Goal: Find specific page/section

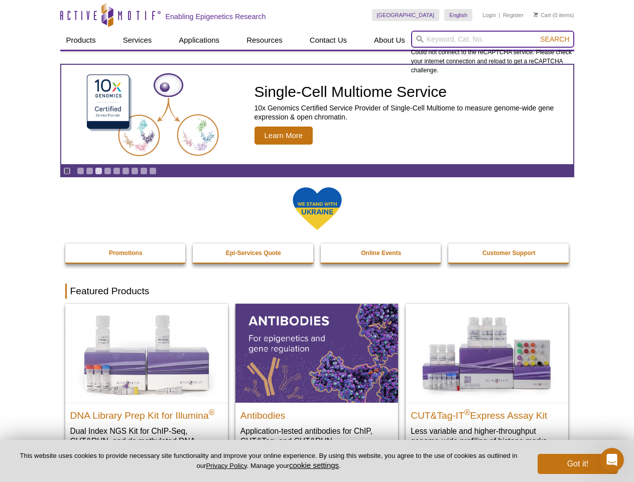
click at [493, 39] on input "search" at bounding box center [492, 39] width 163 height 17
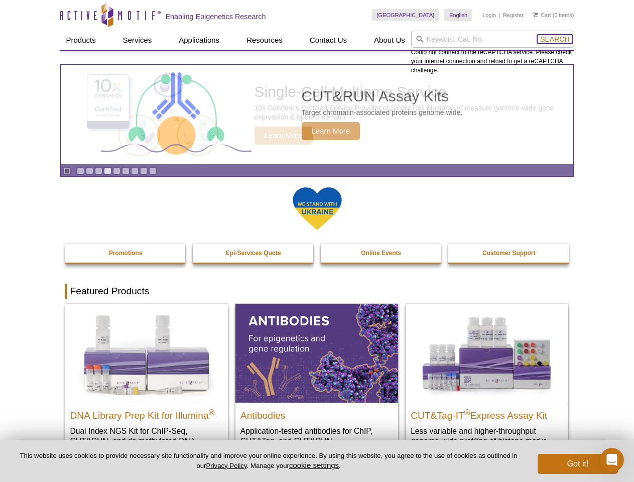
click at [555, 39] on span "Search" at bounding box center [554, 39] width 29 height 8
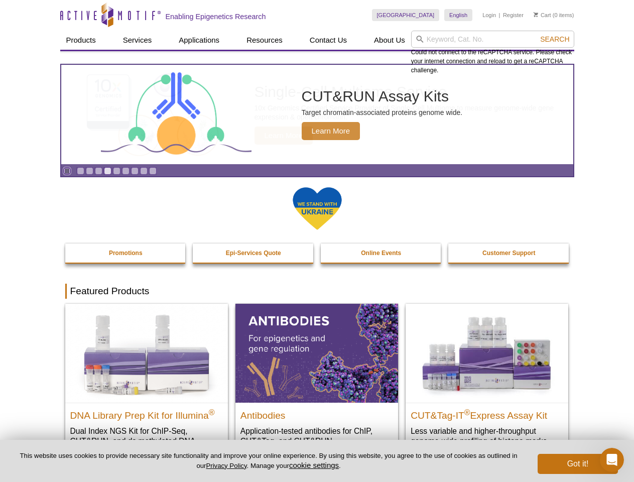
click at [67, 171] on icon "Pause" at bounding box center [67, 171] width 7 height 7
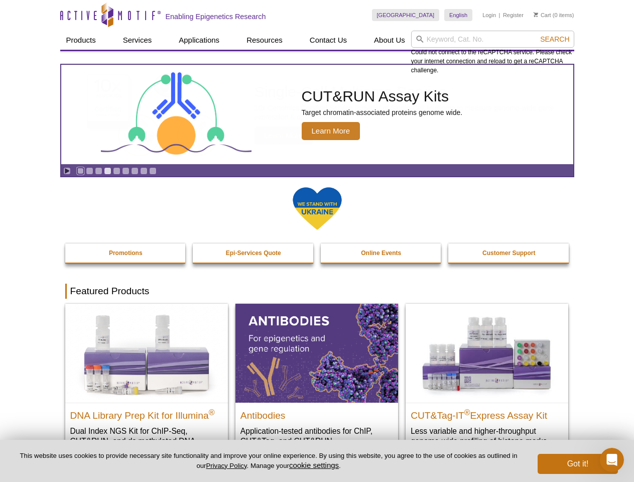
click at [80, 171] on link "Go to slide 1" at bounding box center [81, 171] width 8 height 8
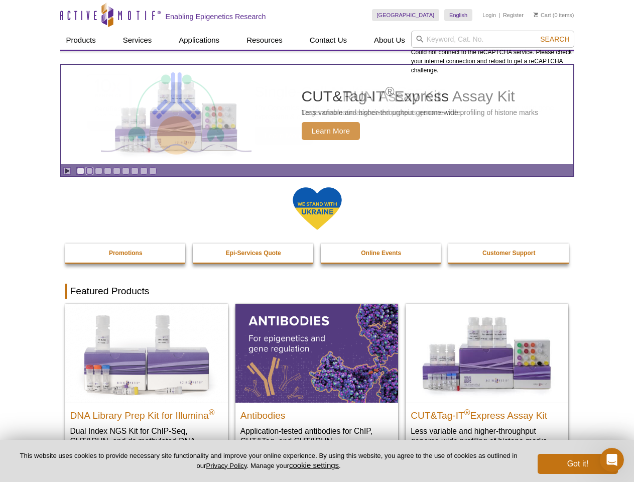
click at [89, 171] on link "Go to slide 2" at bounding box center [90, 171] width 8 height 8
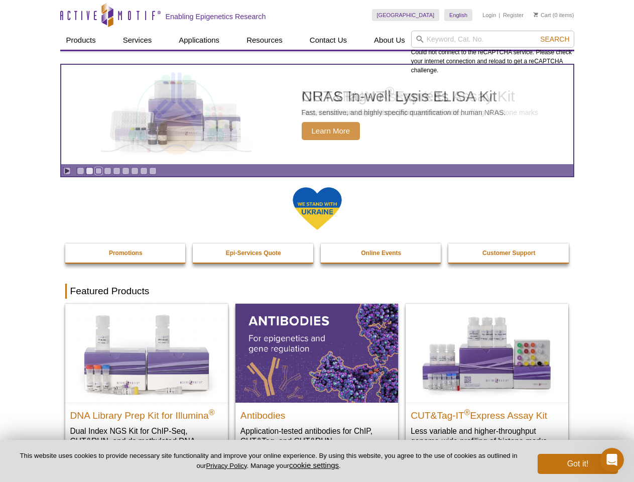
click at [98, 171] on link "Go to slide 3" at bounding box center [99, 171] width 8 height 8
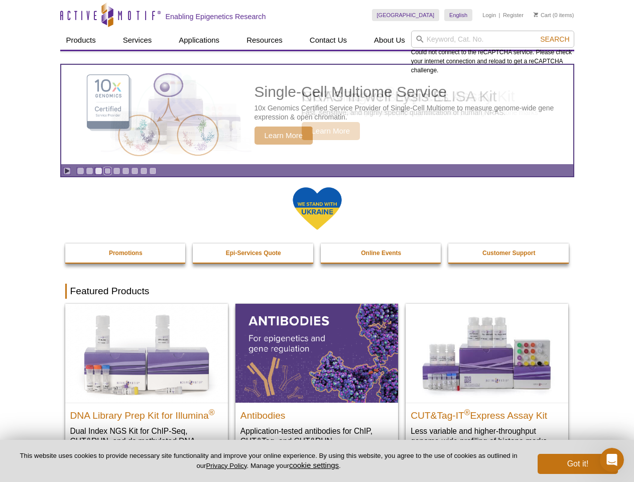
click at [107, 171] on link "Go to slide 4" at bounding box center [108, 171] width 8 height 8
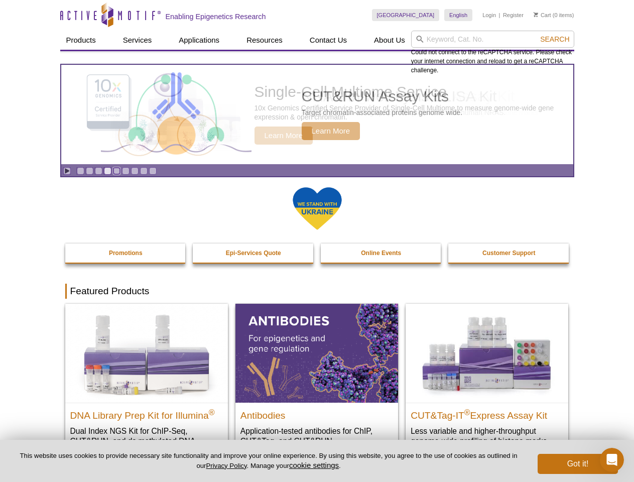
click at [116, 171] on link "Go to slide 5" at bounding box center [117, 171] width 8 height 8
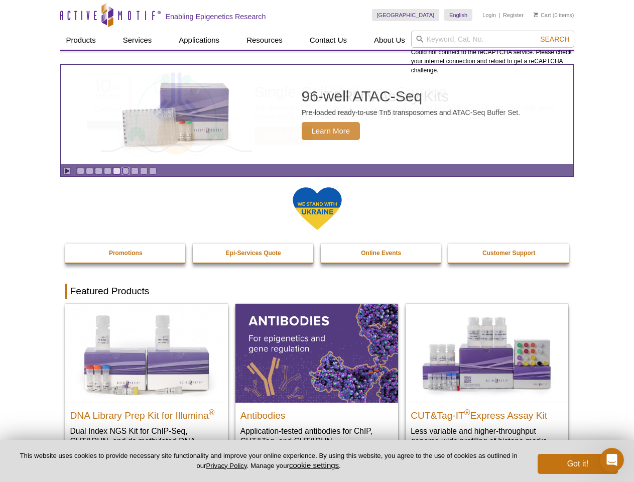
click at [126, 171] on link "Go to slide 6" at bounding box center [126, 171] width 8 height 8
click at [135, 171] on link "Go to slide 7" at bounding box center [135, 171] width 8 height 8
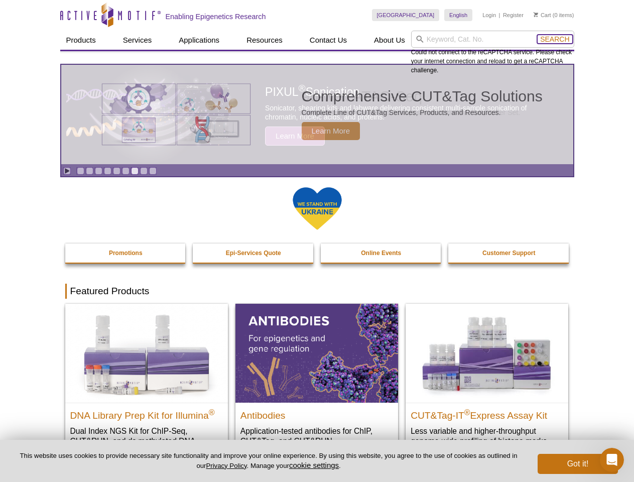
click at [555, 39] on span "Search" at bounding box center [554, 39] width 29 height 8
